Goal: Information Seeking & Learning: Learn about a topic

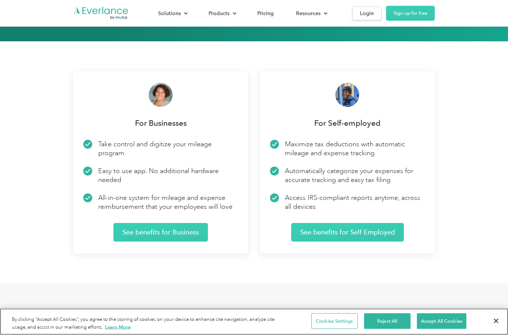
scroll to position [1115, 0]
click at [433, 329] on button "Accept All Cookies" at bounding box center [441, 321] width 49 height 16
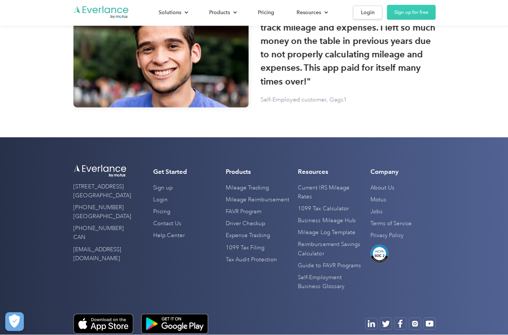
scroll to position [2230, 0]
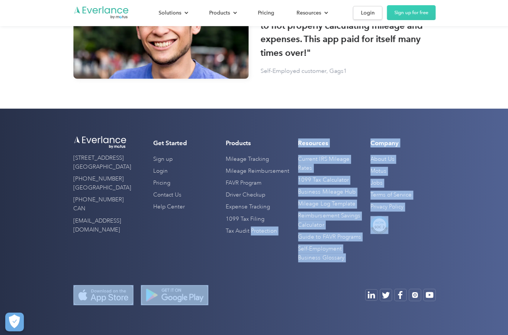
click at [38, 175] on div "[STREET_ADDRESS] (872) 814-6308 [GEOGRAPHIC_DATA] [PHONE_NUMBER] CAN [EMAIL_ADD…" at bounding box center [254, 222] width 508 height 226
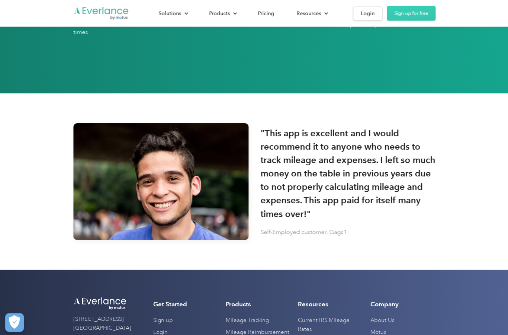
scroll to position [2071, 0]
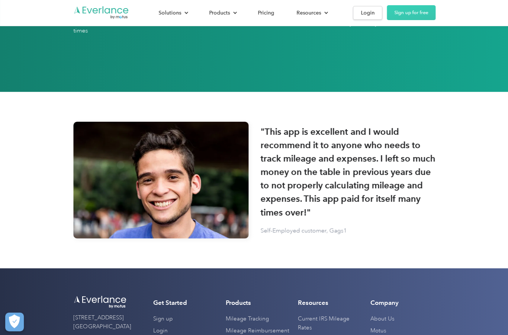
click at [264, 313] on link "Mileage Tracking" at bounding box center [246, 319] width 43 height 12
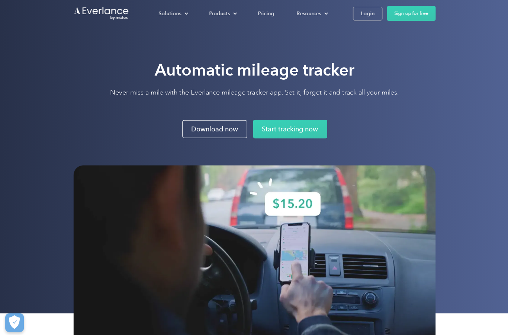
click at [270, 11] on div "Pricing" at bounding box center [265, 13] width 16 height 9
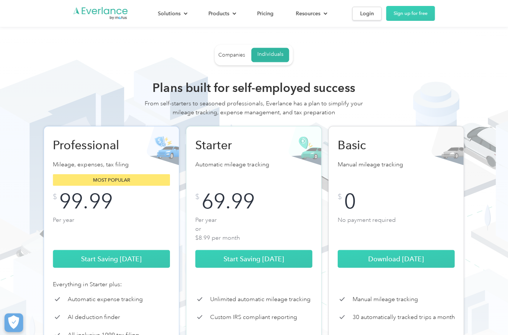
click at [218, 19] on div "Products" at bounding box center [221, 13] width 41 height 13
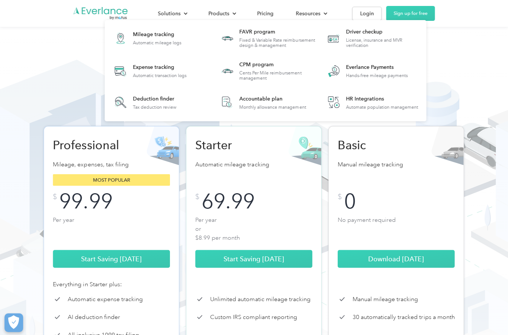
click at [155, 40] on div "Automatic mileage logs" at bounding box center [157, 42] width 48 height 5
